Goal: Information Seeking & Learning: Learn about a topic

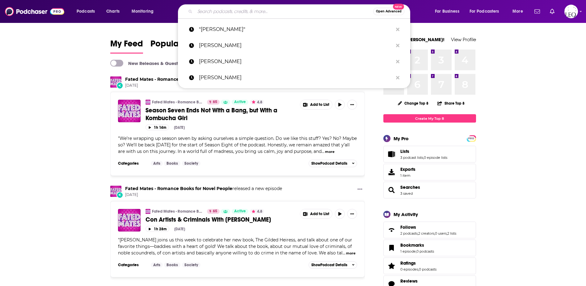
click at [235, 13] on input "Search podcasts, credits, & more..." at bounding box center [284, 11] width 178 height 10
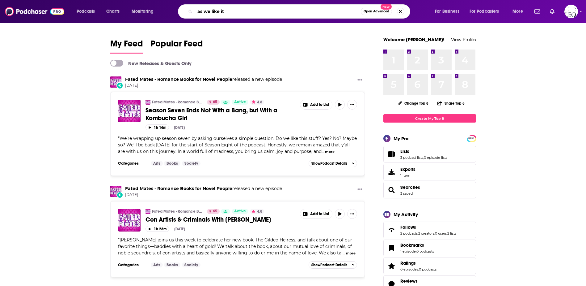
type input "as we like it"
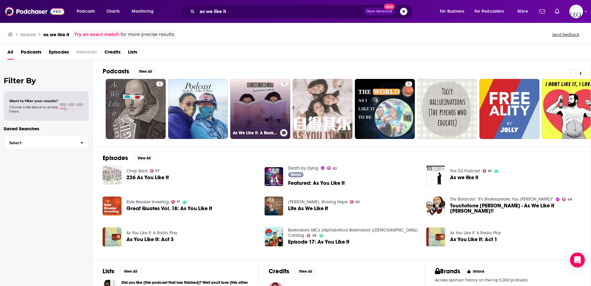
click at [259, 95] on link "7 As We Like It: A Book Review Podcast" at bounding box center [260, 109] width 60 height 60
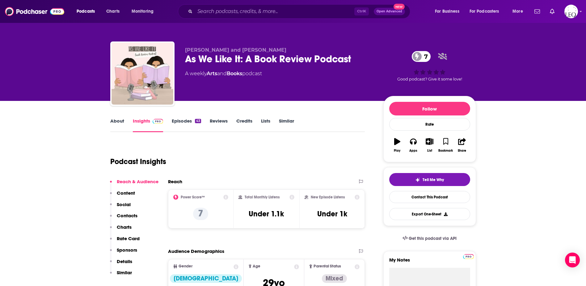
click at [187, 122] on link "Episodes 43" at bounding box center [186, 125] width 29 height 14
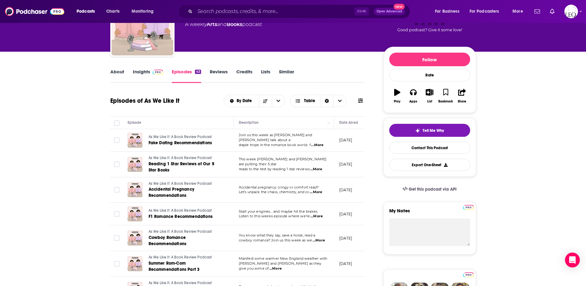
scroll to position [103, 0]
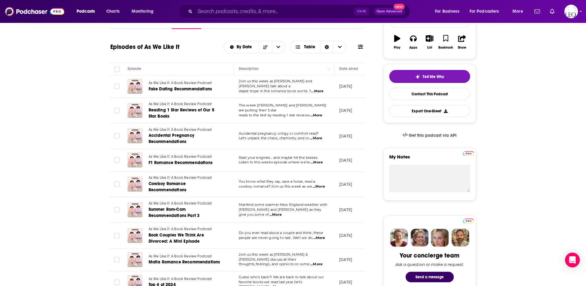
click at [322, 187] on span "...More" at bounding box center [319, 186] width 12 height 5
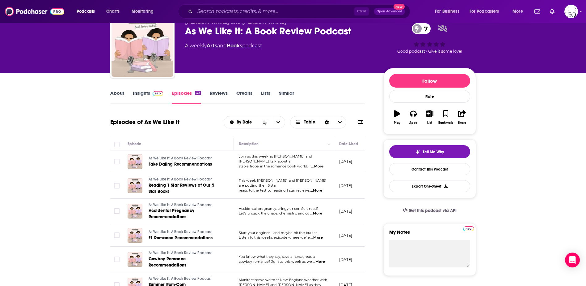
scroll to position [0, 0]
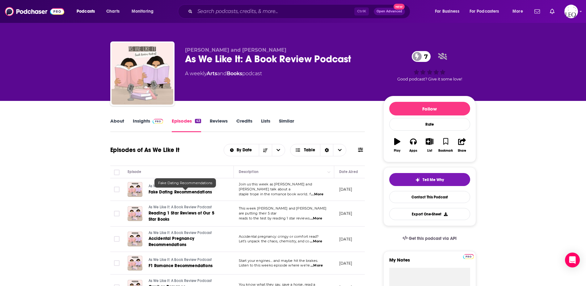
click at [182, 192] on span "Fake Dating Recommendations" at bounding box center [181, 191] width 64 height 5
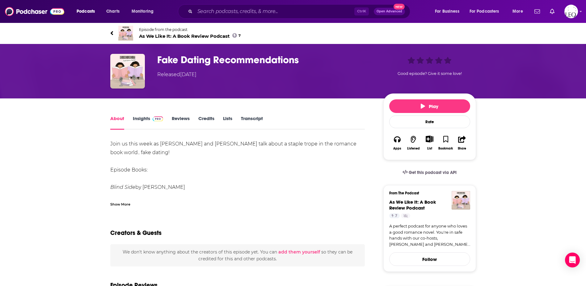
click at [119, 204] on div "Show More" at bounding box center [120, 204] width 20 height 6
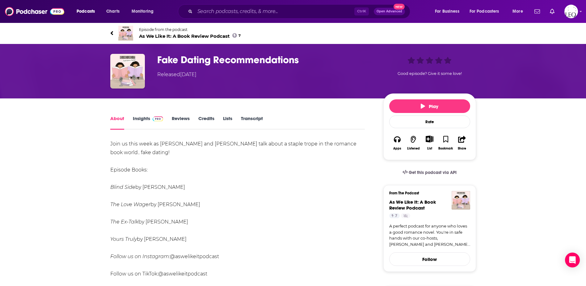
click at [144, 120] on link "Insights" at bounding box center [148, 122] width 31 height 14
